Goal: Transaction & Acquisition: Purchase product/service

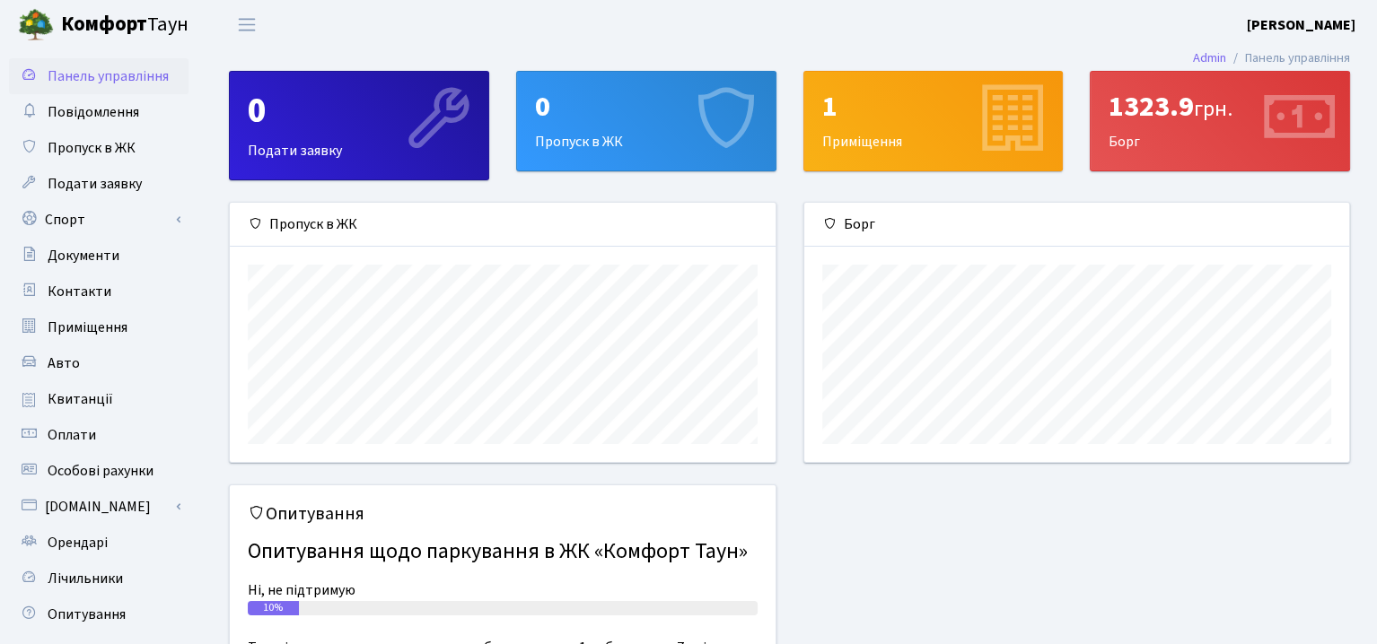
scroll to position [258, 545]
click at [82, 400] on span "Квитанції" at bounding box center [81, 399] width 66 height 20
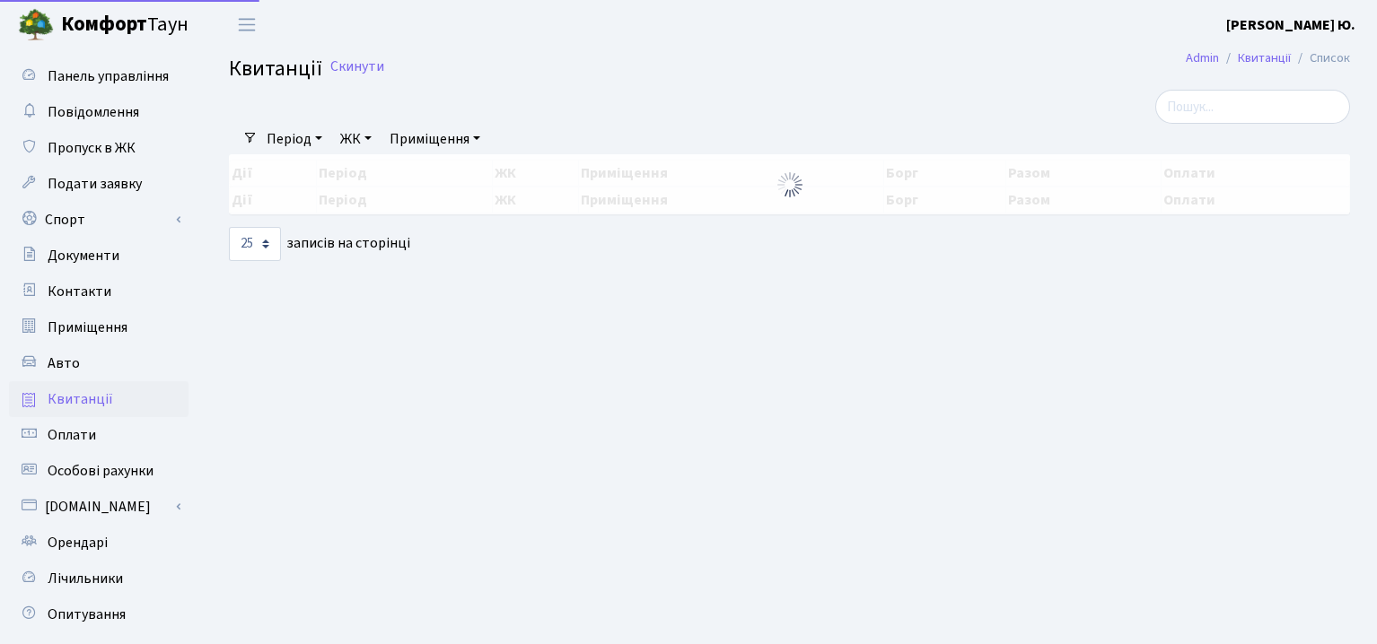
select select "25"
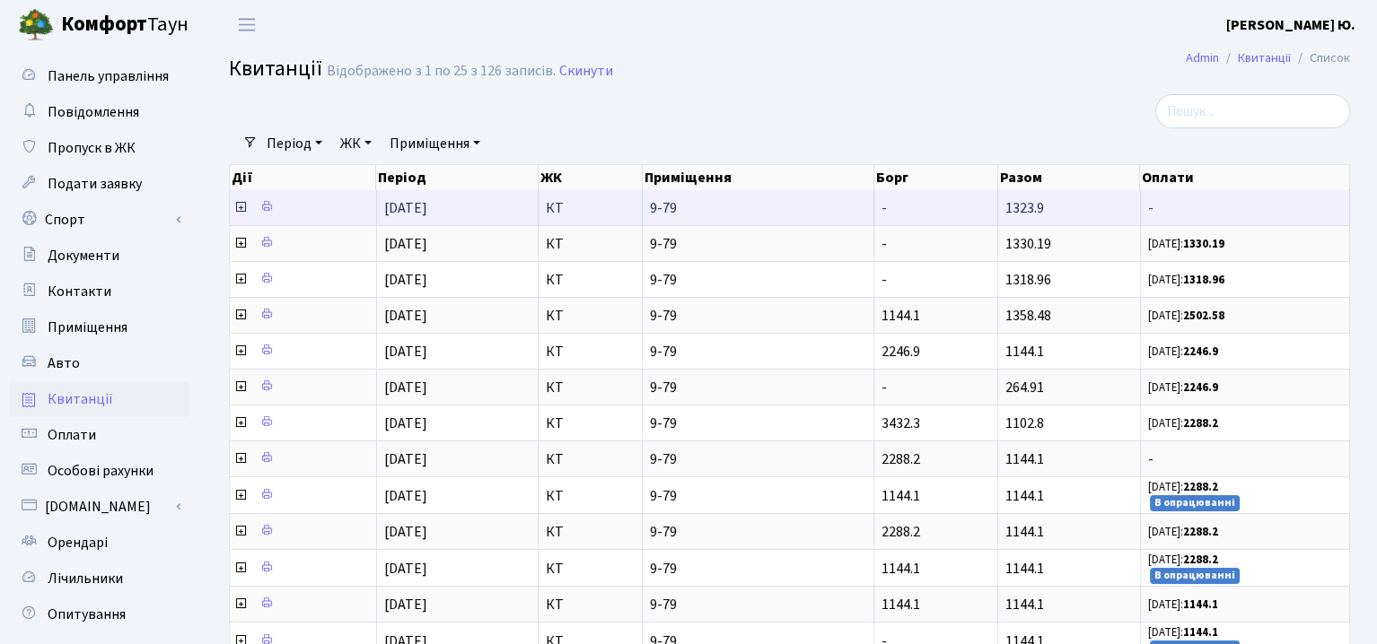
click at [242, 211] on icon at bounding box center [240, 207] width 14 height 14
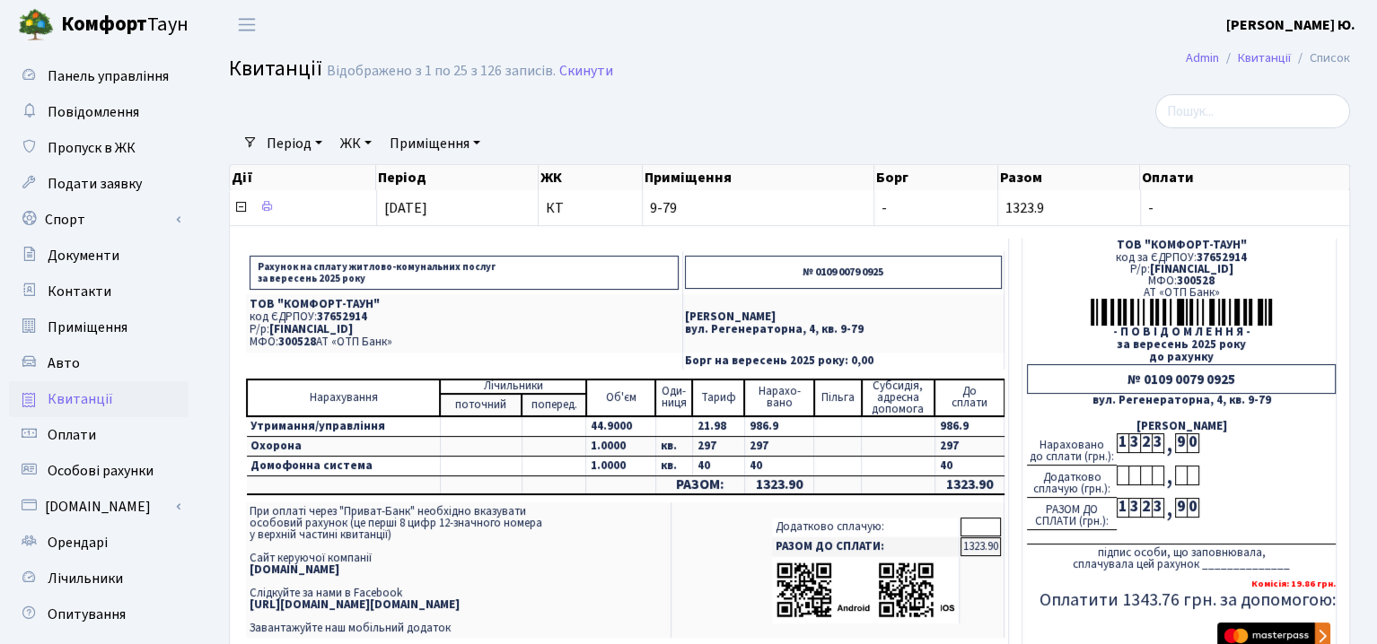
scroll to position [269, 0]
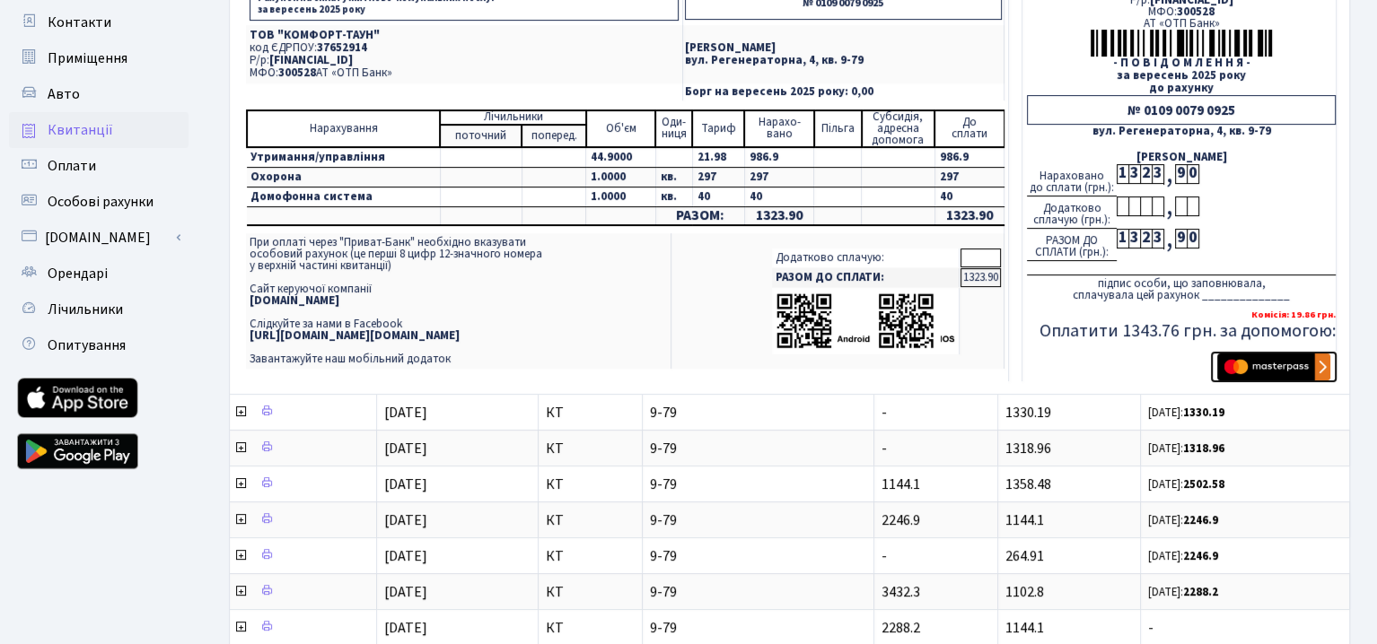
click at [1268, 370] on img "submit" at bounding box center [1273, 367] width 113 height 27
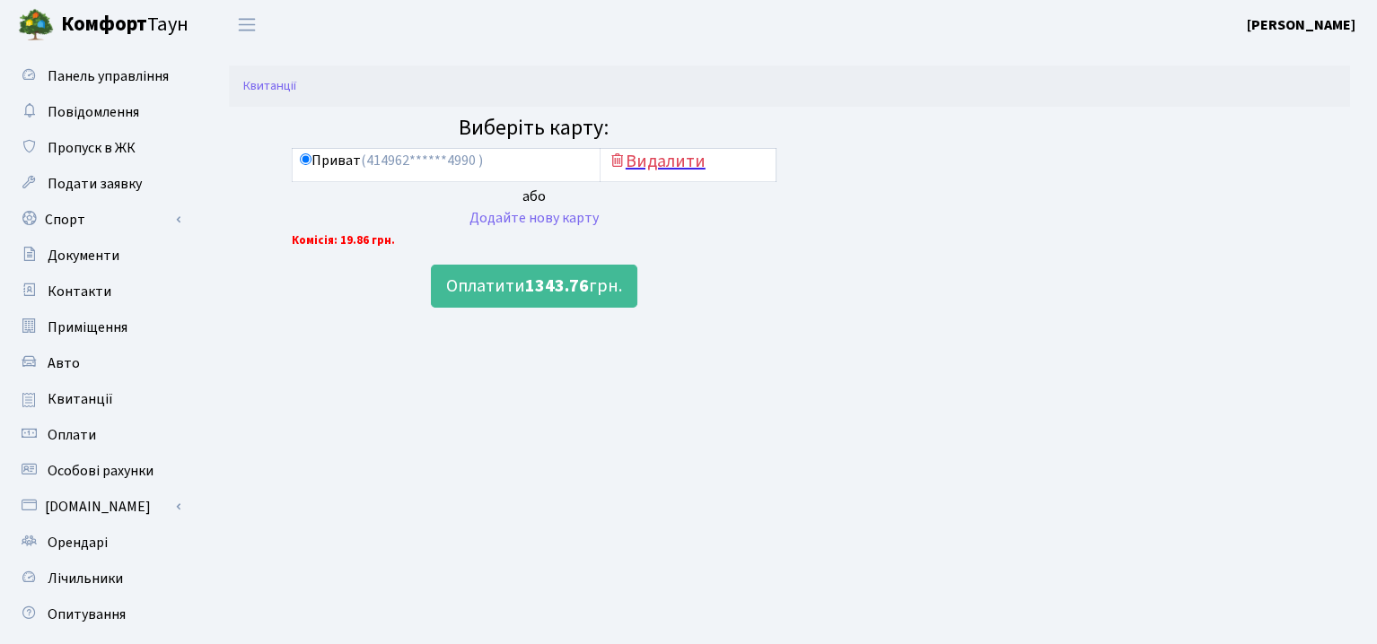
click at [629, 165] on h5 "Видалити" at bounding box center [688, 162] width 161 height 22
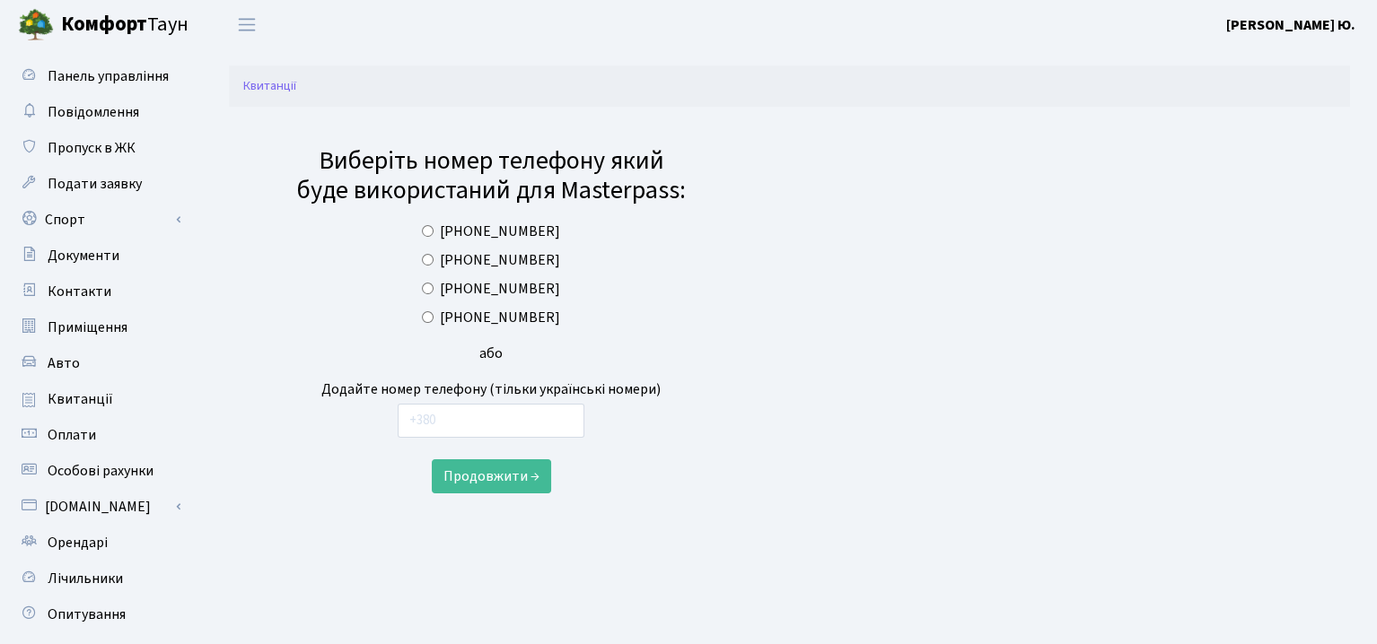
click at [508, 284] on label "[PHONE_NUMBER]" at bounding box center [500, 289] width 120 height 22
click at [433, 284] on input "[PHONE_NUMBER]" at bounding box center [428, 289] width 12 height 12
radio input "true"
click at [499, 483] on button "Продовжити →" at bounding box center [491, 476] width 119 height 34
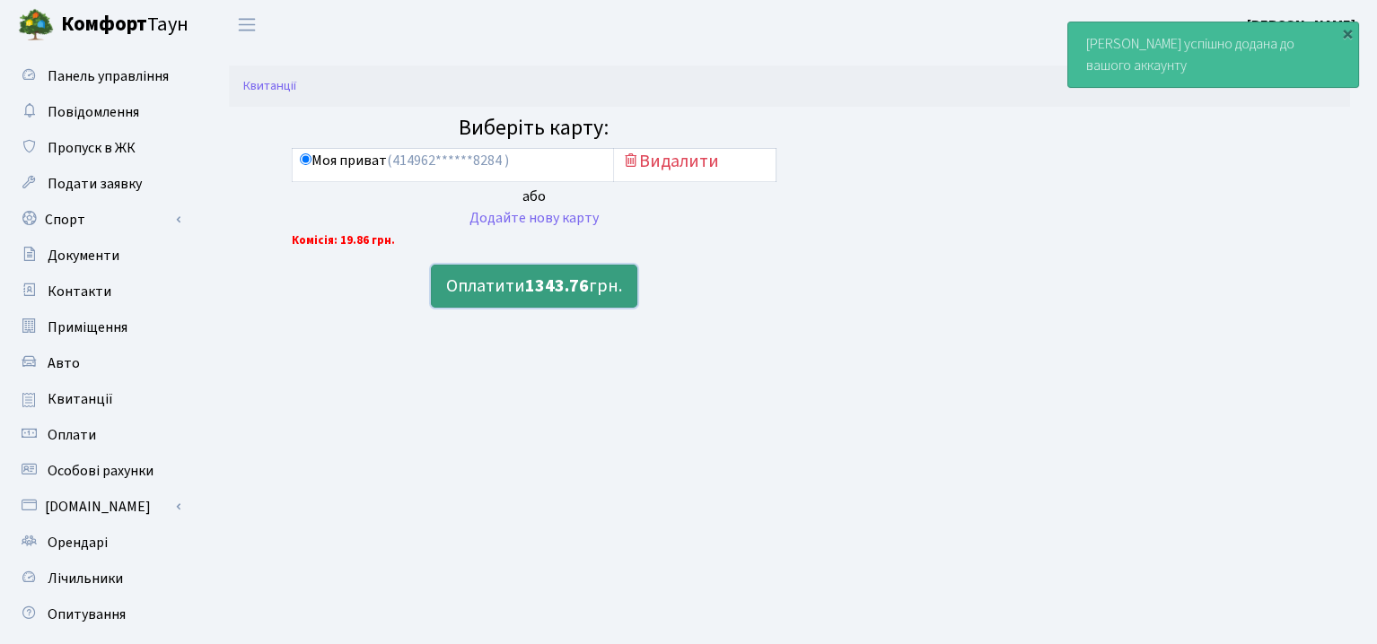
click at [521, 288] on button "Оплатити 1343.76 грн." at bounding box center [534, 286] width 206 height 43
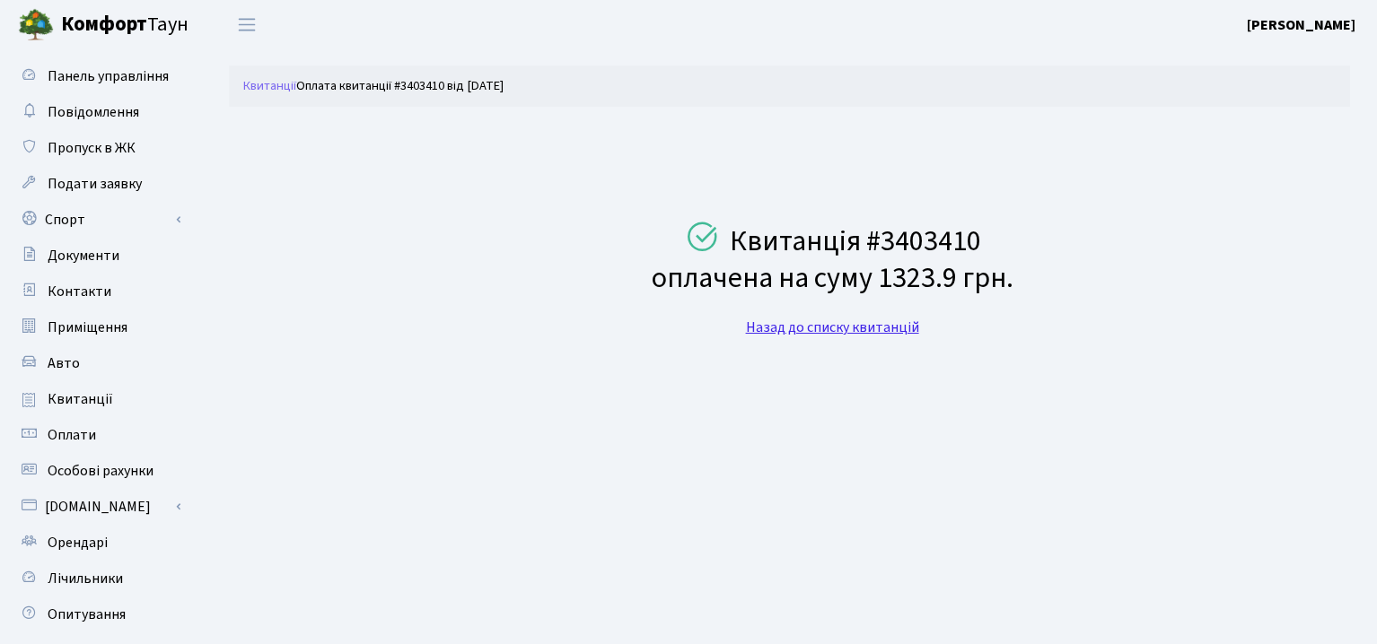
click at [882, 325] on link "Назад до списку квитанцій" at bounding box center [832, 328] width 173 height 20
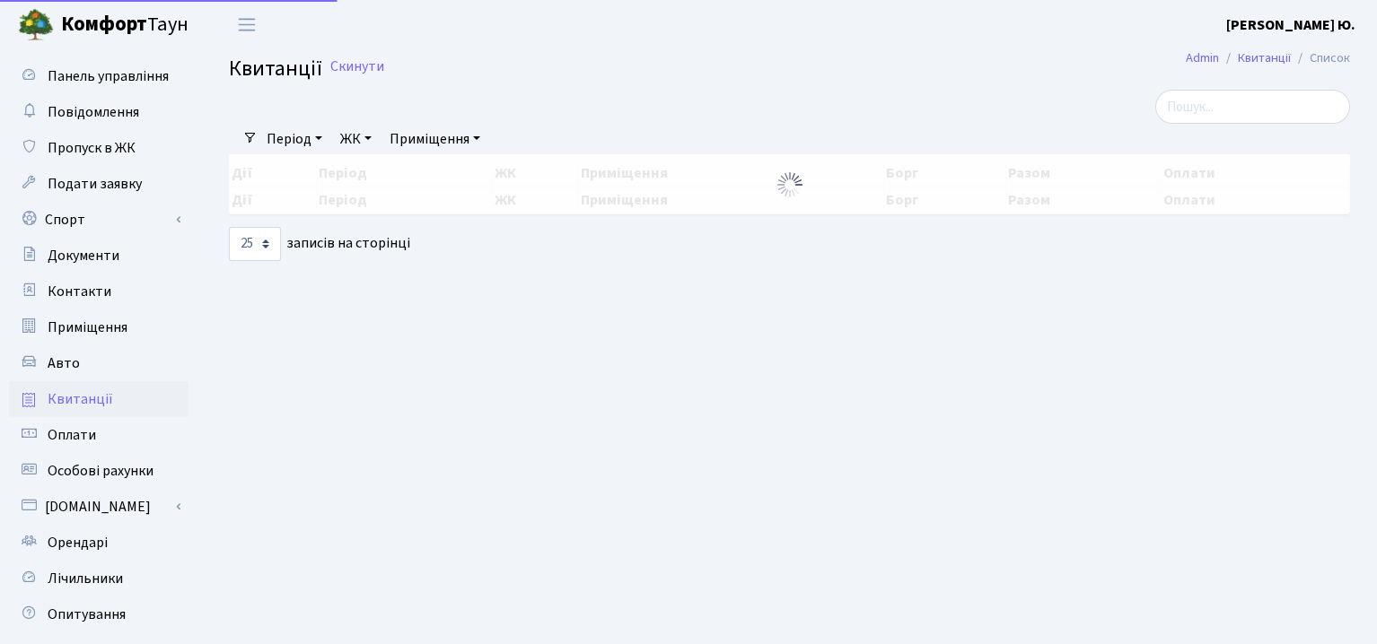
select select "25"
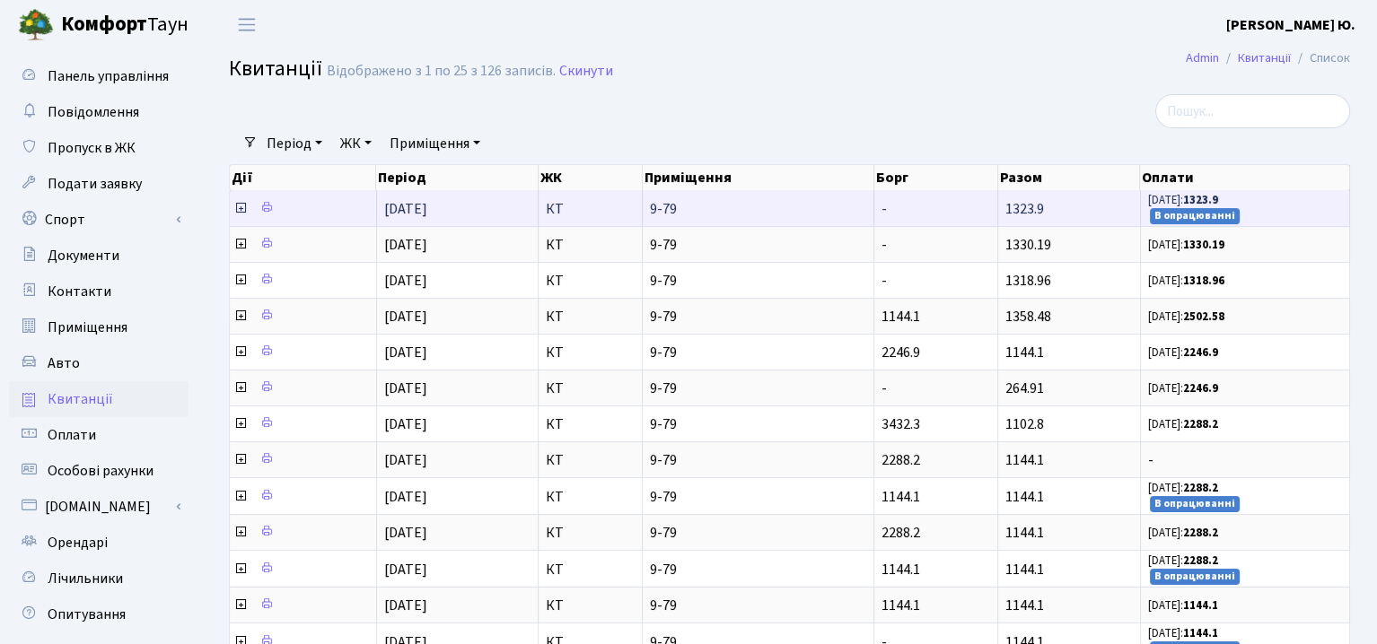
click at [239, 211] on icon at bounding box center [240, 208] width 14 height 14
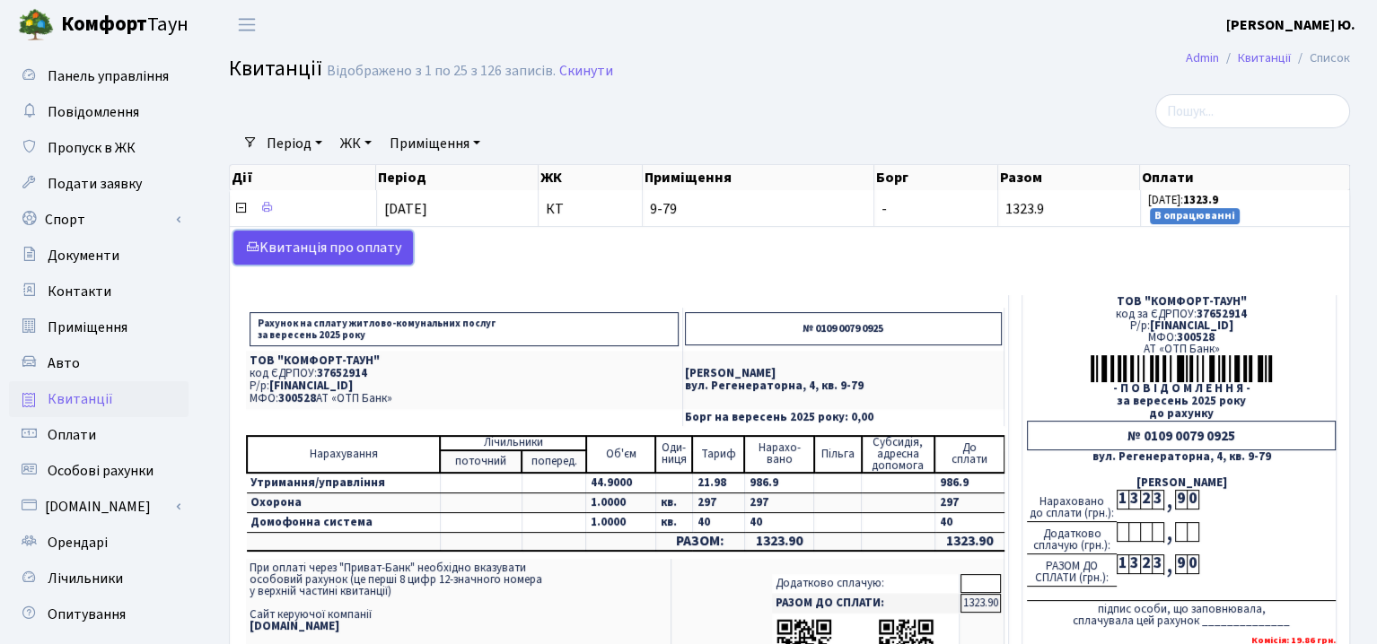
click at [266, 249] on link "Kвитанція про оплату" at bounding box center [322, 248] width 179 height 34
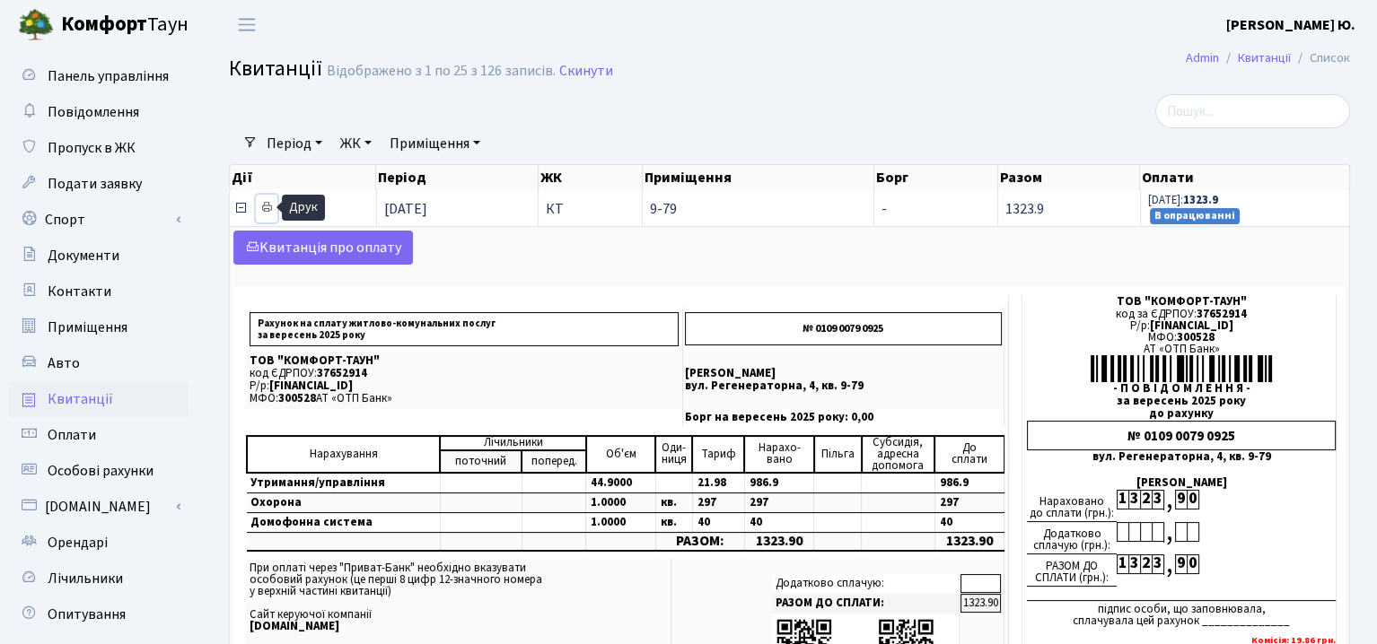
click at [267, 203] on icon at bounding box center [266, 207] width 13 height 13
